Goal: Communication & Community: Participate in discussion

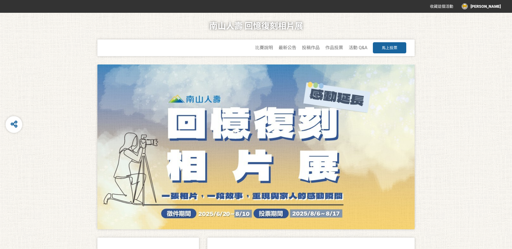
click at [294, 180] on div at bounding box center [255, 147] width 317 height 165
drag, startPoint x: 294, startPoint y: 181, endPoint x: 298, endPoint y: 185, distance: 5.5
click at [296, 183] on div at bounding box center [255, 147] width 317 height 165
click at [264, 217] on div at bounding box center [255, 147] width 317 height 165
click at [340, 45] on span "作品投票" at bounding box center [334, 47] width 18 height 5
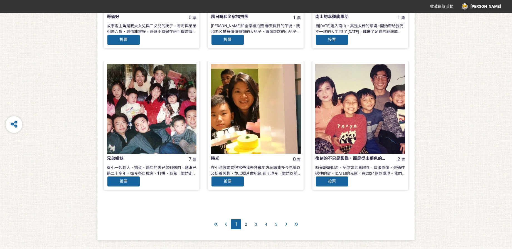
scroll to position [522, 0]
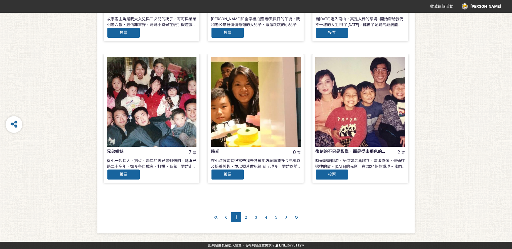
click at [284, 216] on div at bounding box center [286, 217] width 10 height 10
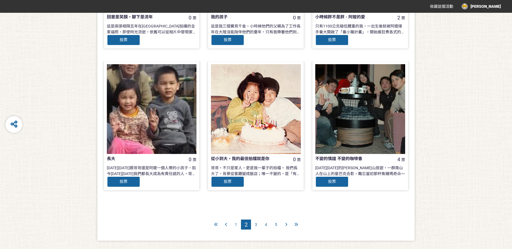
scroll to position [515, 0]
click at [297, 224] on icon at bounding box center [296, 225] width 4 height 4
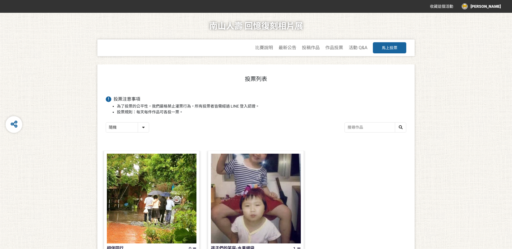
scroll to position [97, 0]
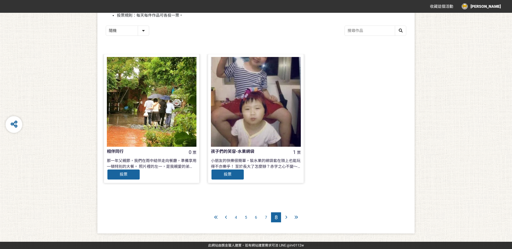
click at [216, 217] on icon at bounding box center [215, 217] width 3 height 4
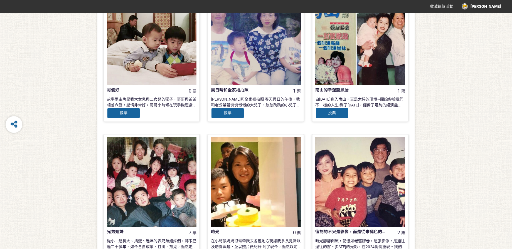
scroll to position [522, 0]
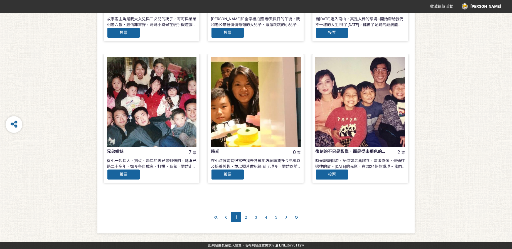
click at [244, 217] on div "2" at bounding box center [246, 217] width 10 height 10
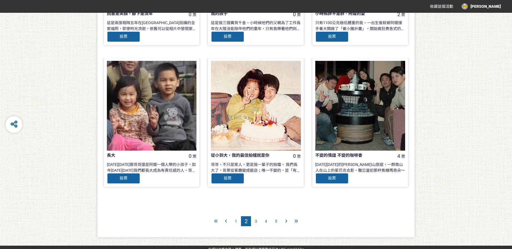
scroll to position [522, 0]
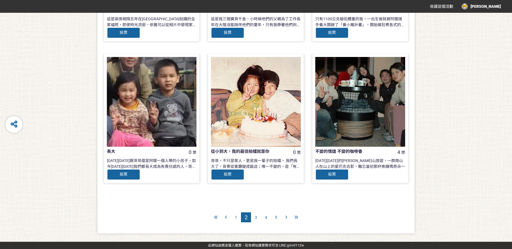
click at [255, 218] on span "3" at bounding box center [256, 217] width 2 height 4
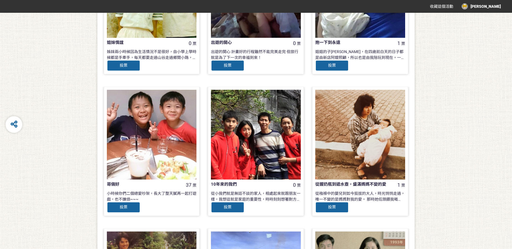
scroll to position [522, 0]
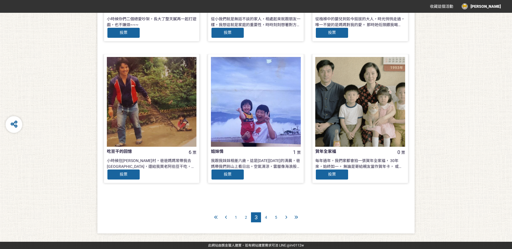
click at [264, 217] on div "4" at bounding box center [266, 217] width 10 height 10
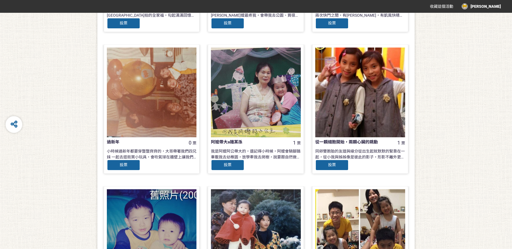
scroll to position [390, 0]
